Goal: Task Accomplishment & Management: Use online tool/utility

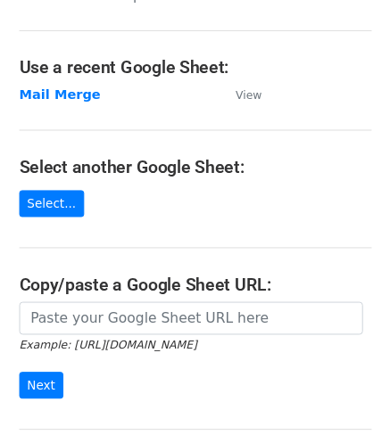
scroll to position [89, 0]
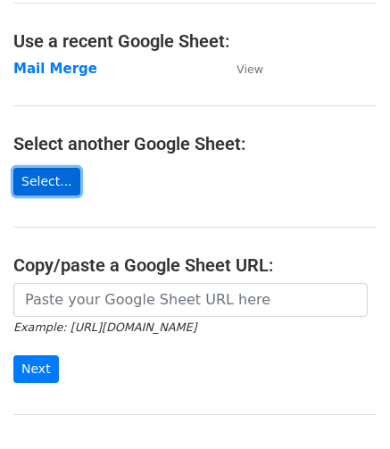
click at [45, 192] on link "Select..." at bounding box center [46, 182] width 67 height 28
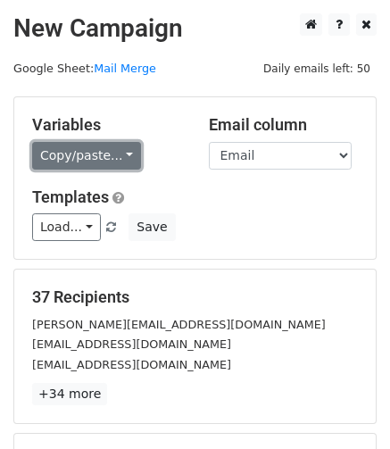
click at [115, 162] on link "Copy/paste..." at bounding box center [86, 156] width 109 height 28
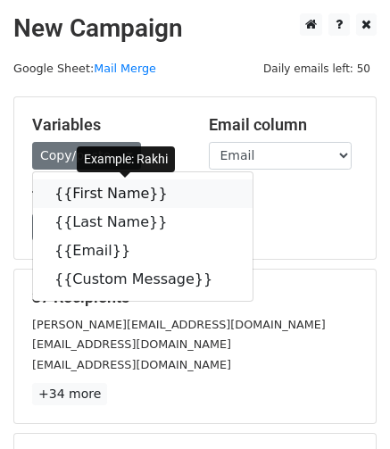
click at [130, 204] on link "{{First Name}}" at bounding box center [142, 193] width 219 height 29
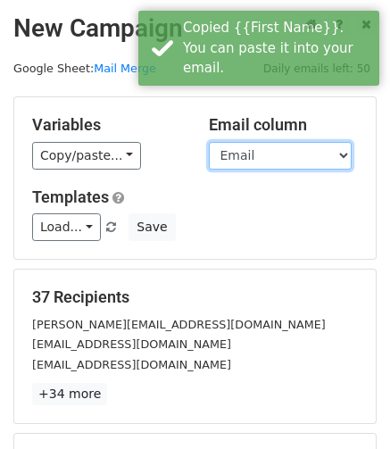
click at [293, 154] on select "First Name Last Name Email Custom Message" at bounding box center [280, 156] width 143 height 28
click at [209, 142] on select "First Name Last Name Email Custom Message" at bounding box center [280, 156] width 143 height 28
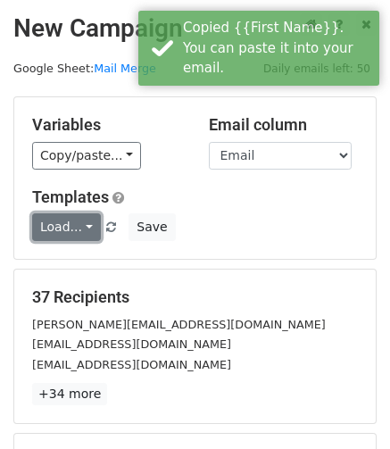
click at [71, 238] on link "Load..." at bounding box center [66, 227] width 69 height 28
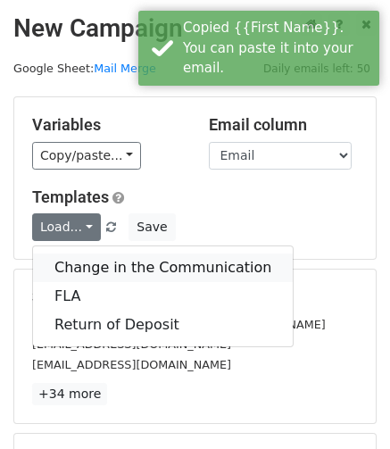
click at [94, 267] on link "Change in the Communication" at bounding box center [163, 267] width 260 height 29
